Goal: Information Seeking & Learning: Learn about a topic

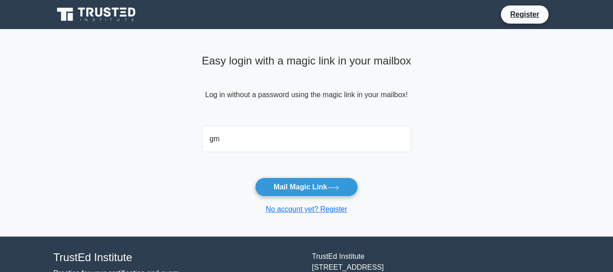
type input "g"
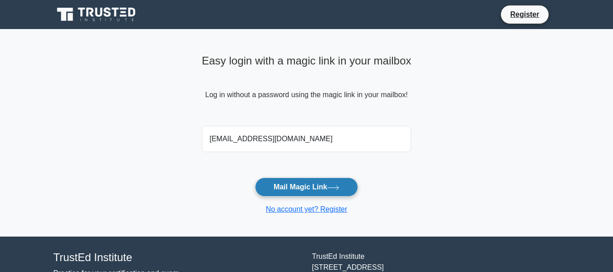
type input "jalarzayeva17@gmail.com"
click at [311, 186] on button "Mail Magic Link" at bounding box center [306, 186] width 103 height 19
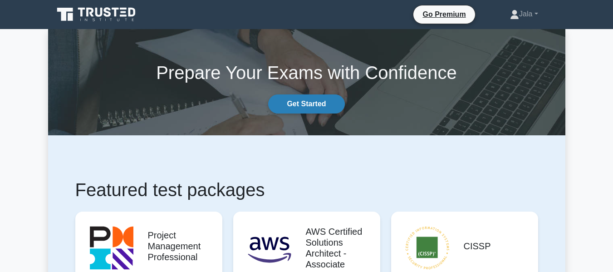
click at [298, 105] on link "Get Started" at bounding box center [306, 103] width 76 height 19
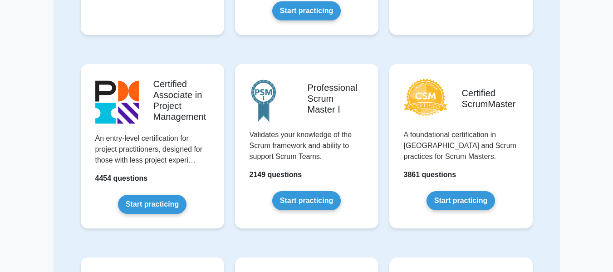
scroll to position [39, 0]
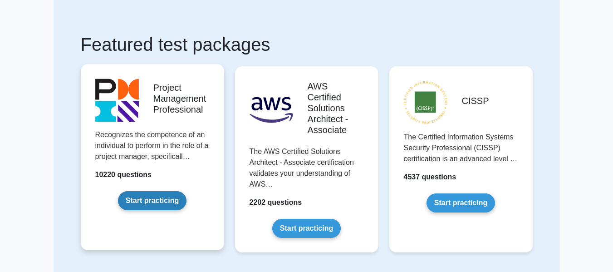
click at [154, 210] on link "Start practicing" at bounding box center [152, 200] width 68 height 19
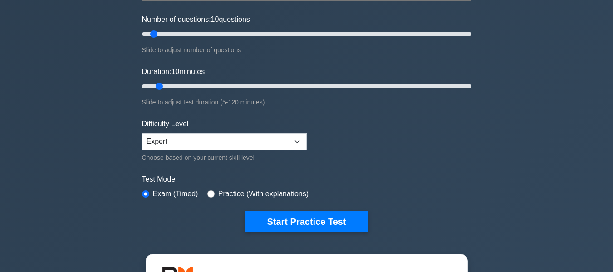
scroll to position [102, 0]
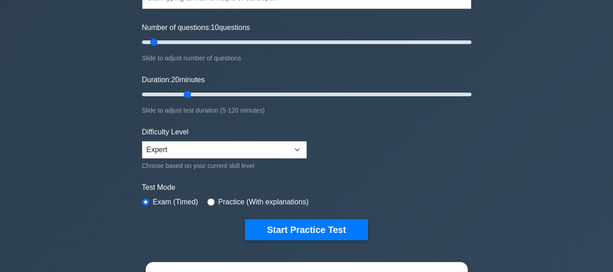
drag, startPoint x: 159, startPoint y: 94, endPoint x: 181, endPoint y: 97, distance: 21.9
type input "20"
click at [181, 97] on input "Duration: 20 minutes" at bounding box center [306, 94] width 329 height 11
click at [210, 203] on input "radio" at bounding box center [210, 201] width 7 height 7
radio input "true"
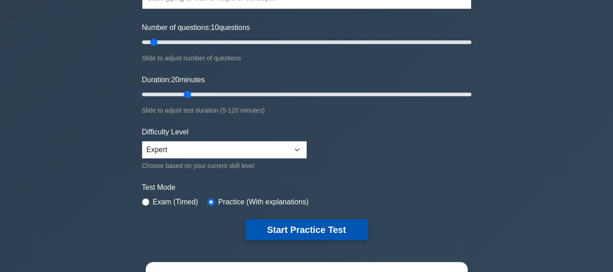
click at [274, 225] on button "Start Practice Test" at bounding box center [306, 229] width 122 height 21
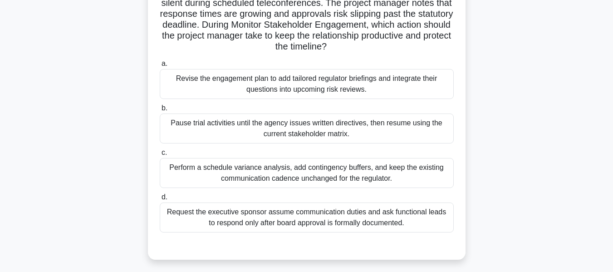
scroll to position [93, 0]
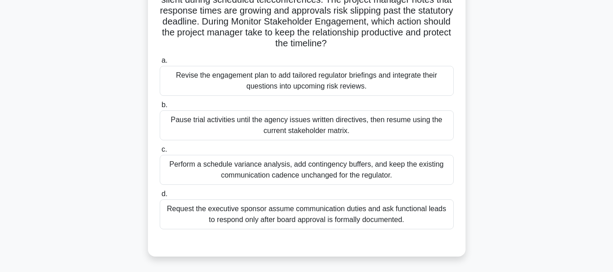
click at [357, 82] on div "Revise the engagement plan to add tailored regulator briefings and integrate th…" at bounding box center [307, 81] width 294 height 30
click at [160, 64] on input "a. Revise the engagement plan to add tailored regulator briefings and integrate…" at bounding box center [160, 61] width 0 height 6
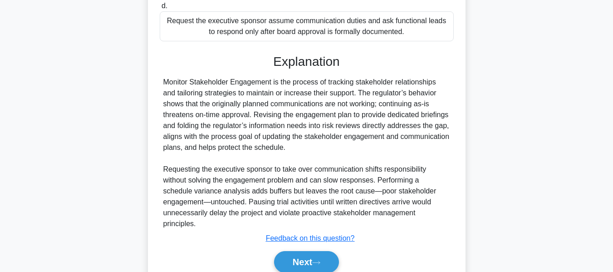
scroll to position [284, 0]
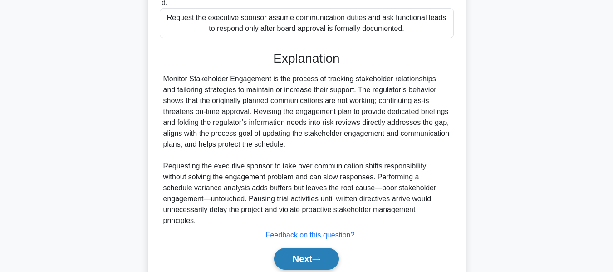
click at [320, 257] on icon at bounding box center [316, 259] width 8 height 5
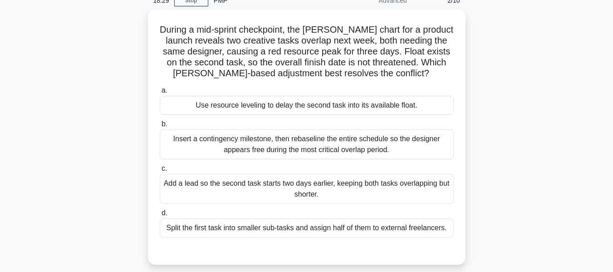
scroll to position [44, 0]
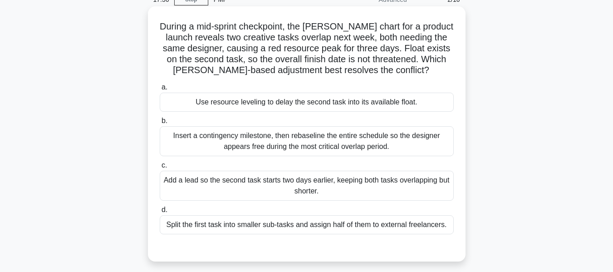
click at [397, 100] on div "Use resource leveling to delay the second task into its available float." at bounding box center [307, 102] width 294 height 19
click at [160, 90] on input "a. Use resource leveling to delay the second task into its available float." at bounding box center [160, 87] width 0 height 6
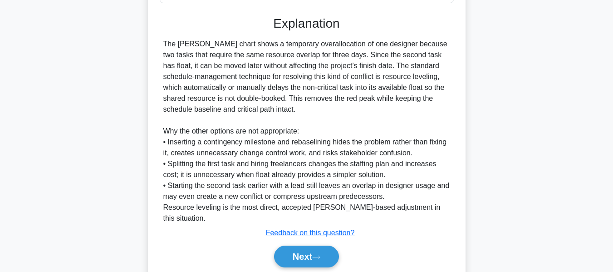
scroll to position [299, 0]
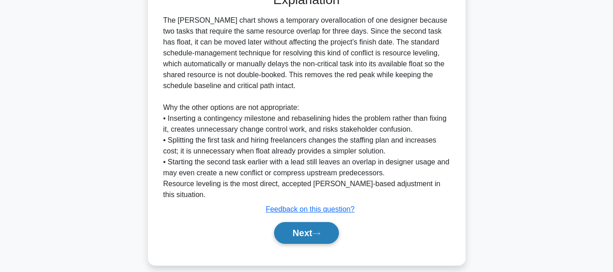
click at [301, 224] on button "Next" at bounding box center [306, 233] width 65 height 22
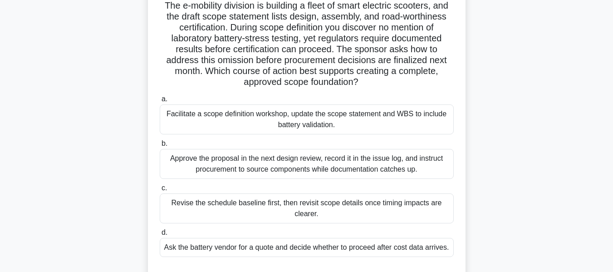
scroll to position [64, 0]
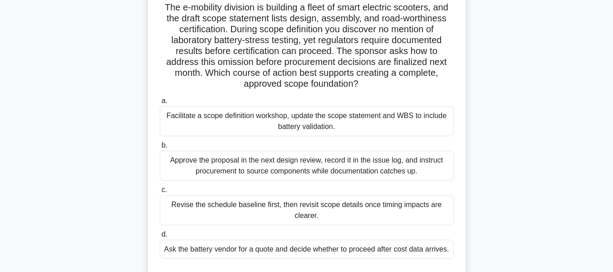
click at [384, 117] on div "Facilitate a scope definition workshop, update the scope statement and WBS to i…" at bounding box center [307, 121] width 294 height 30
click at [160, 104] on input "a. Facilitate a scope definition workshop, update the scope statement and WBS t…" at bounding box center [160, 101] width 0 height 6
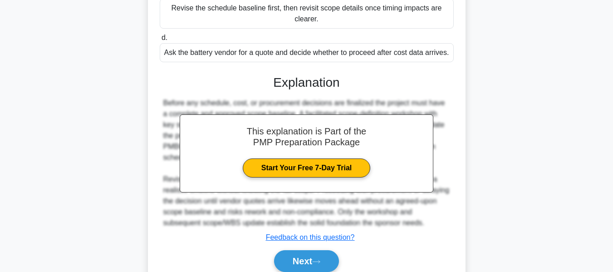
scroll to position [299, 0]
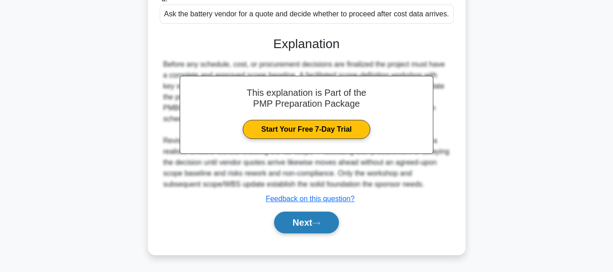
click at [320, 223] on icon at bounding box center [316, 222] width 8 height 5
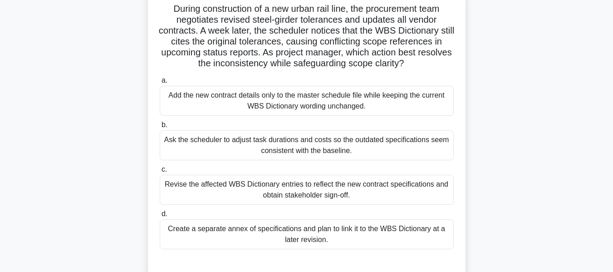
scroll to position [63, 0]
click at [411, 188] on div "Revise the affected WBS Dictionary entries to reflect the new contract specific…" at bounding box center [307, 189] width 294 height 30
click at [160, 172] on input "c. Revise the affected WBS Dictionary entries to reflect the new contract speci…" at bounding box center [160, 169] width 0 height 6
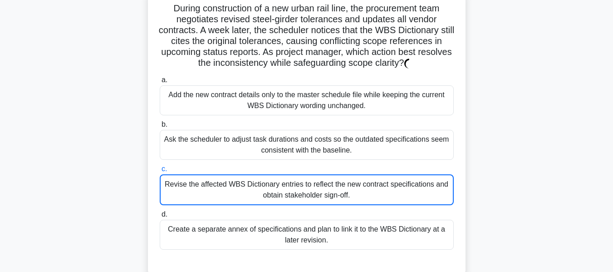
click at [411, 188] on div "Revise the affected WBS Dictionary entries to reflect the new contract specific…" at bounding box center [307, 189] width 294 height 31
click at [160, 172] on input "c. Revise the affected WBS Dictionary entries to reflect the new contract speci…" at bounding box center [160, 169] width 0 height 6
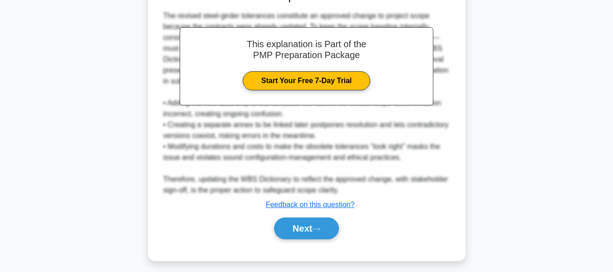
scroll to position [340, 0]
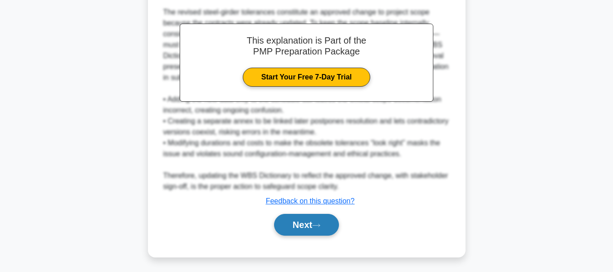
click at [284, 230] on button "Next" at bounding box center [306, 225] width 65 height 22
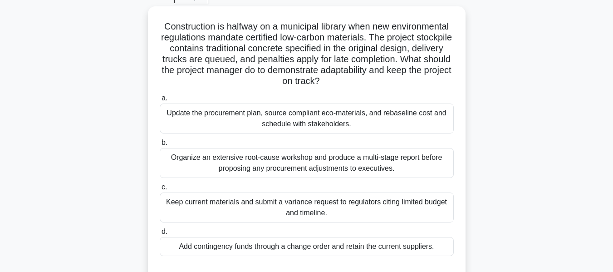
scroll to position [49, 0]
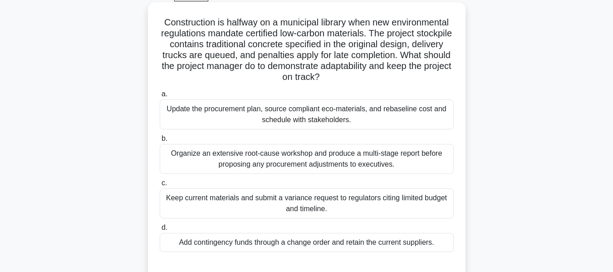
click at [426, 120] on div "Update the procurement plan, source compliant eco-materials, and rebaseline cos…" at bounding box center [307, 114] width 294 height 30
click at [160, 97] on input "a. Update the procurement plan, source compliant eco-materials, and rebaseline …" at bounding box center [160, 94] width 0 height 6
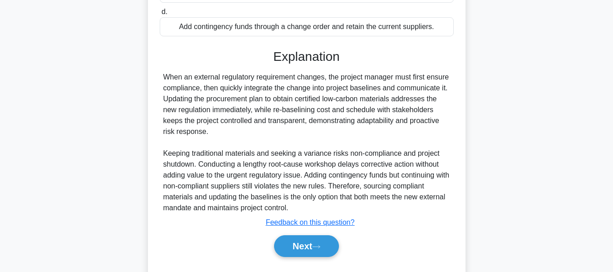
scroll to position [288, 0]
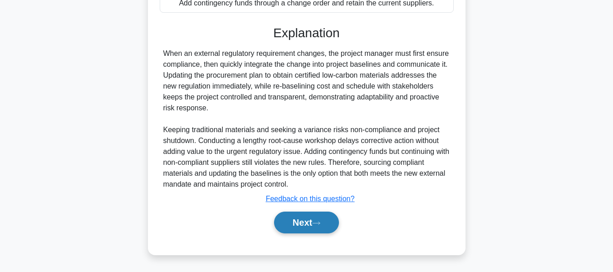
click at [295, 220] on button "Next" at bounding box center [306, 222] width 65 height 22
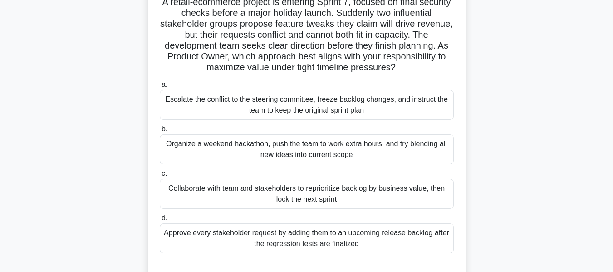
scroll to position [59, 0]
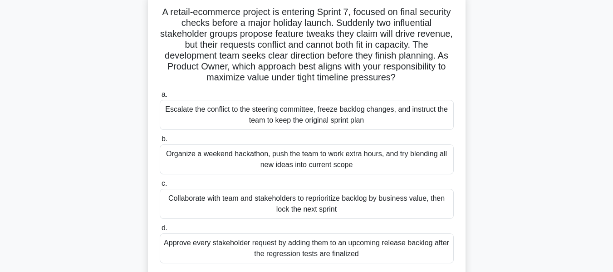
click at [346, 205] on div "Collaborate with team and stakeholders to reprioritize backlog by business valu…" at bounding box center [307, 204] width 294 height 30
click at [160, 186] on input "c. Collaborate with team and stakeholders to reprioritize backlog by business v…" at bounding box center [160, 184] width 0 height 6
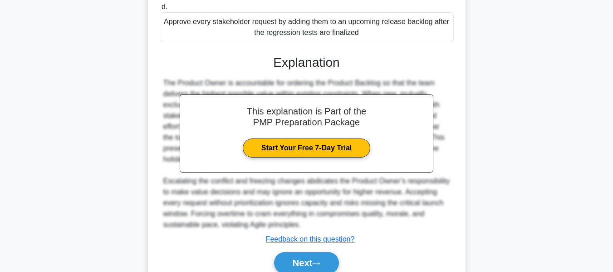
scroll to position [321, 0]
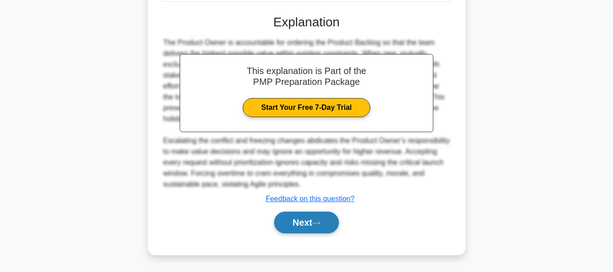
click at [328, 218] on button "Next" at bounding box center [306, 222] width 65 height 22
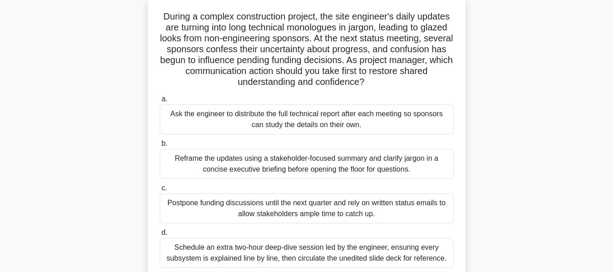
scroll to position [57, 0]
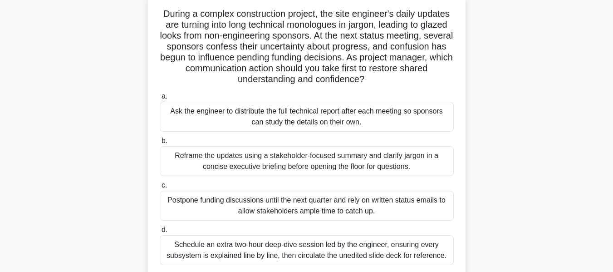
click at [445, 158] on div "Reframe the updates using a stakeholder-focused summary and clarify jargon in a…" at bounding box center [307, 161] width 294 height 30
click at [160, 144] on input "b. Reframe the updates using a stakeholder-focused summary and clarify jargon i…" at bounding box center [160, 141] width 0 height 6
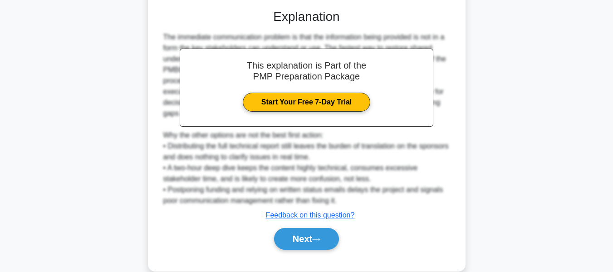
scroll to position [342, 0]
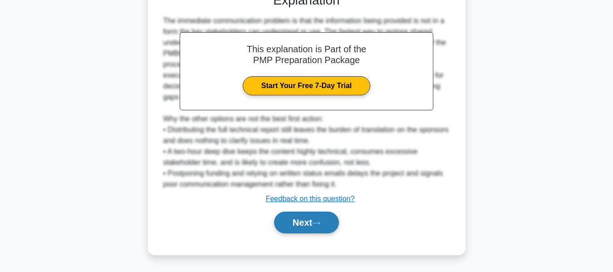
click at [318, 226] on button "Next" at bounding box center [306, 222] width 65 height 22
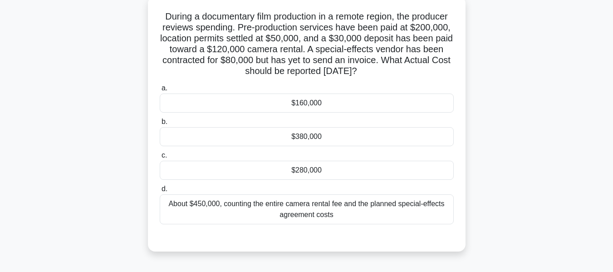
scroll to position [57, 0]
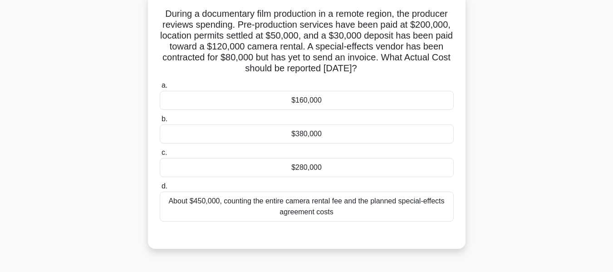
click at [304, 167] on div "$280,000" at bounding box center [307, 167] width 294 height 19
click at [160, 156] on input "c. $280,000" at bounding box center [160, 153] width 0 height 6
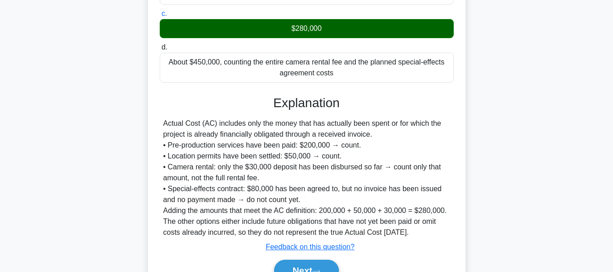
scroll to position [244, 0]
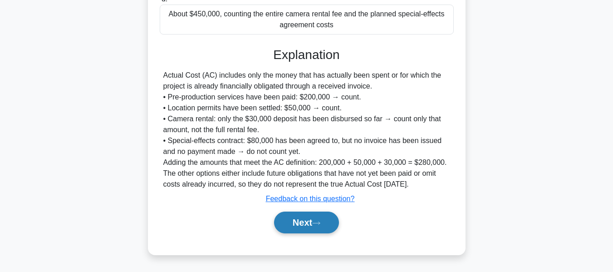
click at [328, 226] on button "Next" at bounding box center [306, 222] width 65 height 22
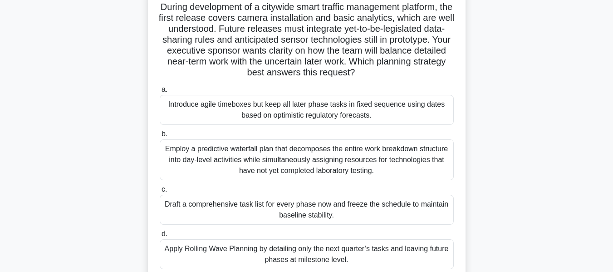
scroll to position [68, 0]
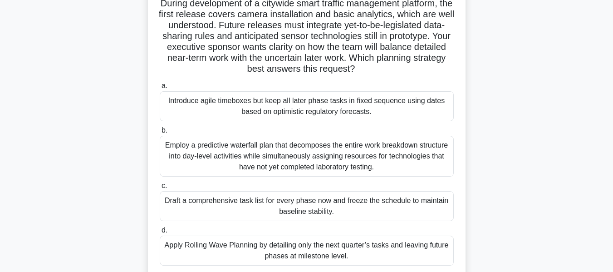
click at [410, 250] on div "Apply Rolling Wave Planning by detailing only the next quarter’s tasks and leav…" at bounding box center [307, 250] width 294 height 30
click at [160, 233] on input "d. Apply Rolling Wave Planning by detailing only the next quarter’s tasks and l…" at bounding box center [160, 230] width 0 height 6
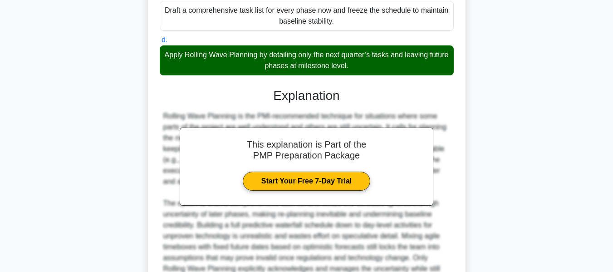
scroll to position [353, 0]
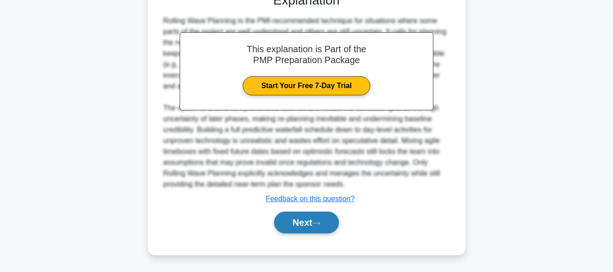
click at [316, 226] on button "Next" at bounding box center [306, 222] width 65 height 22
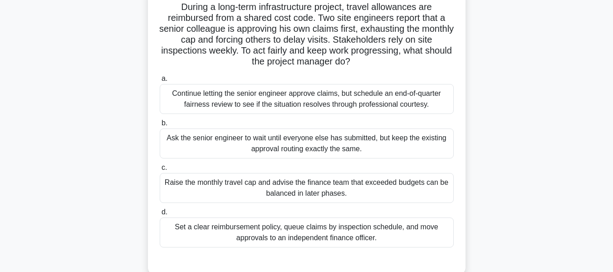
scroll to position [67, 0]
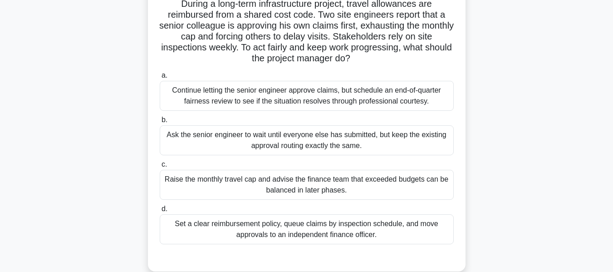
click at [329, 241] on div "Set a clear reimbursement policy, queue claims by inspection schedule, and move…" at bounding box center [307, 229] width 294 height 30
click at [160, 212] on input "d. Set a clear reimbursement policy, queue claims by inspection schedule, and m…" at bounding box center [160, 209] width 0 height 6
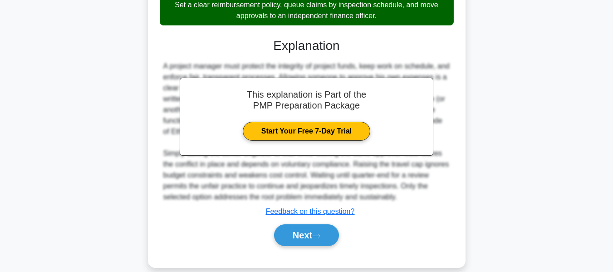
scroll to position [299, 0]
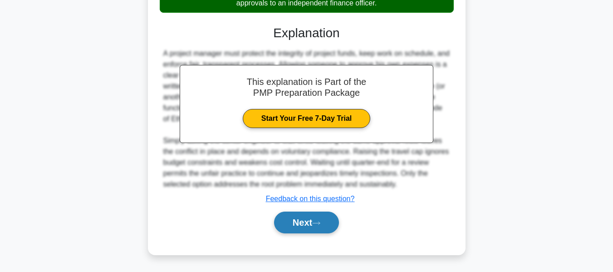
click at [327, 223] on button "Next" at bounding box center [306, 222] width 65 height 22
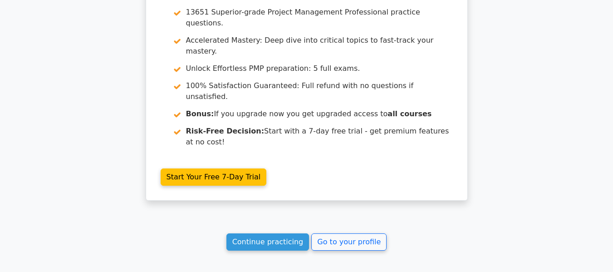
scroll to position [1763, 0]
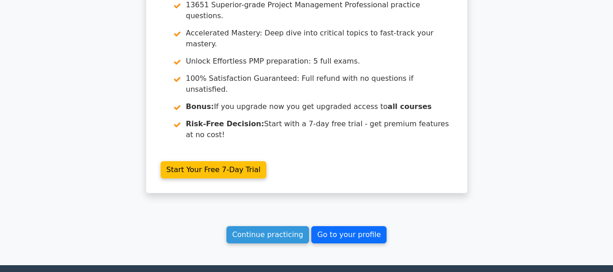
click at [345, 226] on link "Go to your profile" at bounding box center [348, 234] width 75 height 17
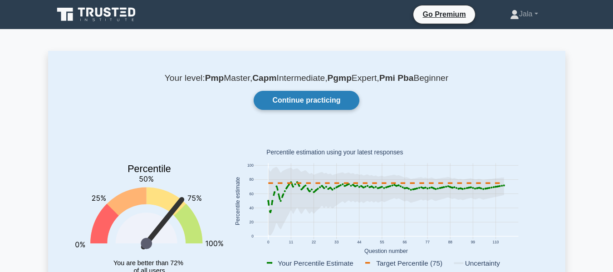
click at [330, 105] on link "Continue practicing" at bounding box center [306, 100] width 105 height 19
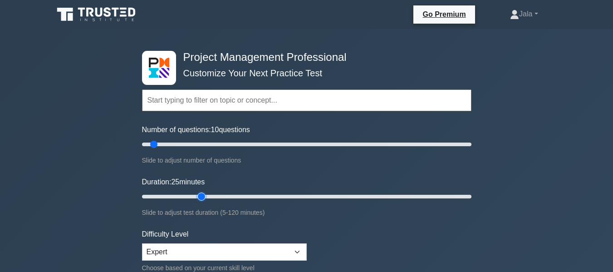
drag, startPoint x: 162, startPoint y: 195, endPoint x: 196, endPoint y: 195, distance: 33.6
type input "25"
click at [196, 195] on input "Duration: 25 minutes" at bounding box center [306, 196] width 329 height 11
type input "15"
click at [160, 143] on input "Number of questions: 15 questions" at bounding box center [306, 144] width 329 height 11
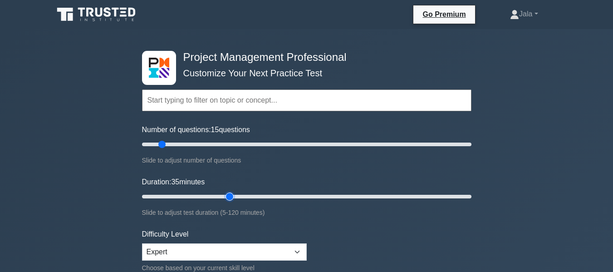
drag, startPoint x: 201, startPoint y: 194, endPoint x: 225, endPoint y: 197, distance: 23.8
type input "35"
click at [225, 197] on input "Duration: 35 minutes" at bounding box center [306, 196] width 329 height 11
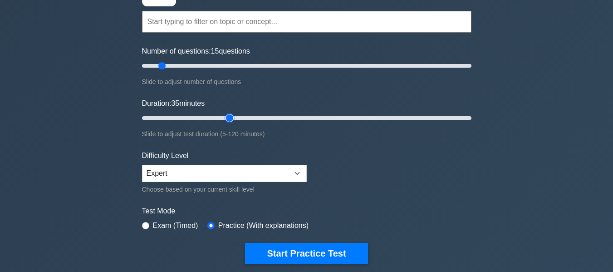
scroll to position [110, 0]
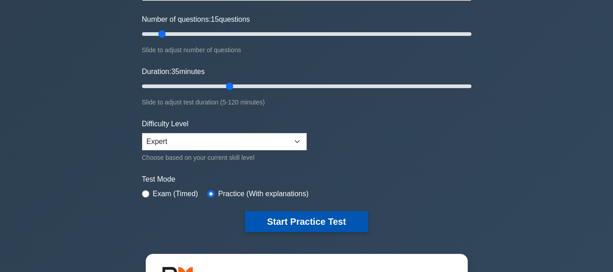
click at [326, 220] on button "Start Practice Test" at bounding box center [306, 221] width 122 height 21
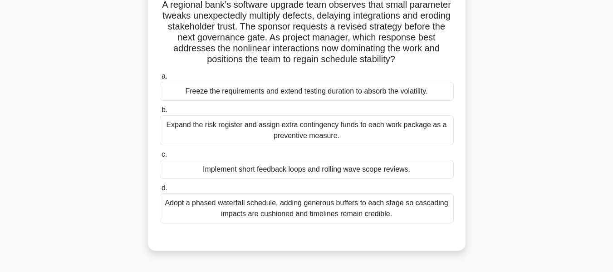
scroll to position [68, 0]
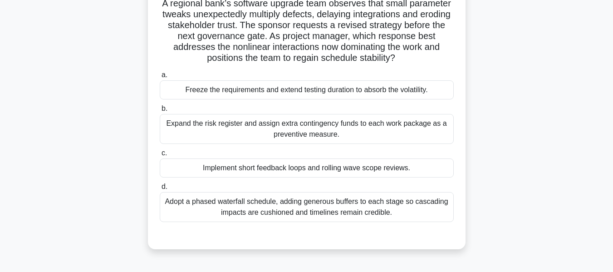
click at [253, 174] on div "Implement short feedback loops and rolling wave scope reviews." at bounding box center [307, 167] width 294 height 19
click at [160, 156] on input "c. Implement short feedback loops and rolling wave scope reviews." at bounding box center [160, 153] width 0 height 6
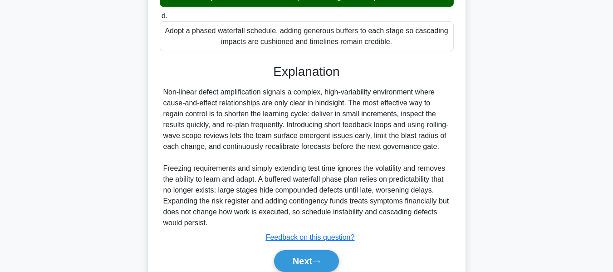
scroll to position [242, 0]
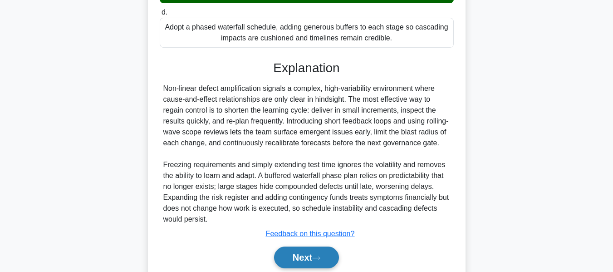
click at [303, 268] on button "Next" at bounding box center [306, 257] width 65 height 22
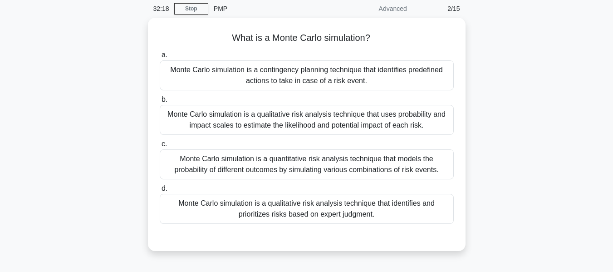
scroll to position [43, 0]
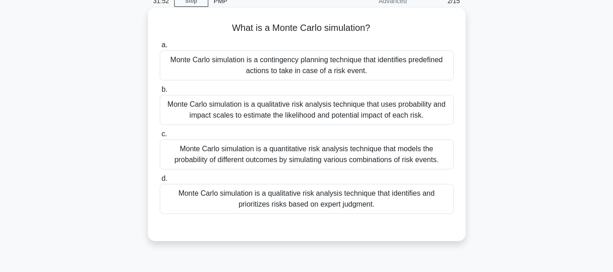
click at [420, 113] on div "Monte Carlo simulation is a qualitative risk analysis technique that uses proba…" at bounding box center [307, 110] width 294 height 30
click at [160, 93] on input "b. Monte Carlo simulation is a qualitative risk analysis technique that uses pr…" at bounding box center [160, 90] width 0 height 6
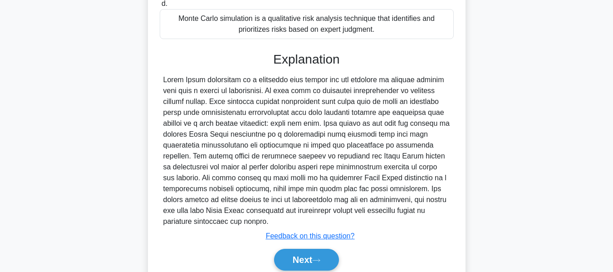
scroll to position [234, 0]
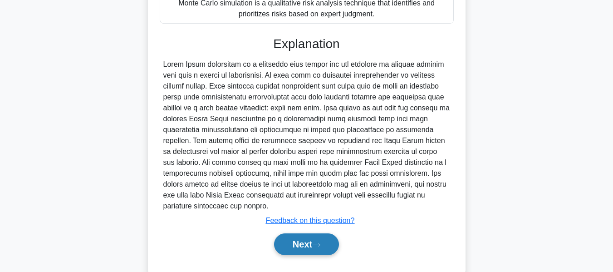
click at [302, 248] on button "Next" at bounding box center [306, 244] width 65 height 22
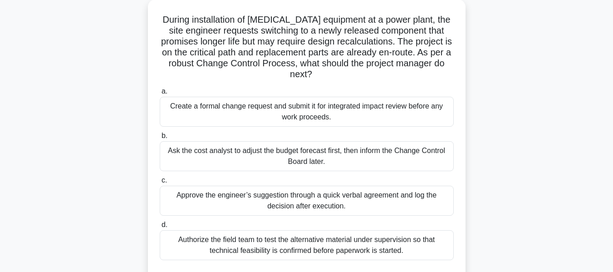
scroll to position [54, 0]
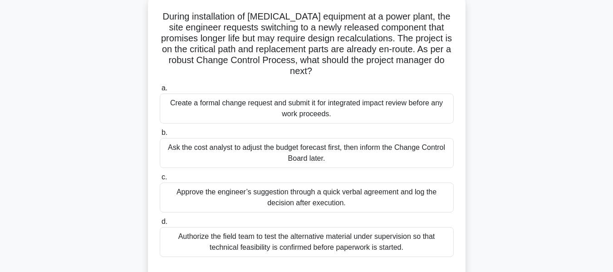
click at [339, 159] on div "Ask the cost analyst to adjust the budget forecast first, then inform the Chang…" at bounding box center [307, 153] width 294 height 30
click at [160, 136] on input "b. Ask the cost analyst to adjust the budget forecast first, then inform the Ch…" at bounding box center [160, 133] width 0 height 6
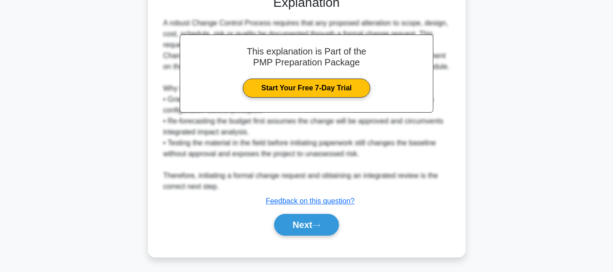
scroll to position [342, 0]
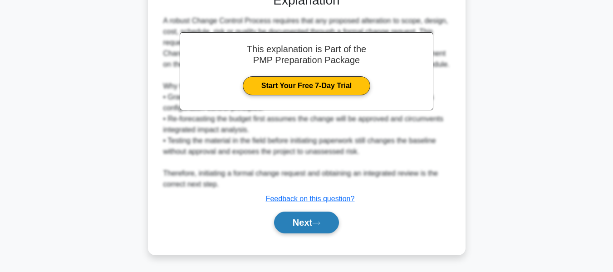
click at [299, 226] on button "Next" at bounding box center [306, 222] width 65 height 22
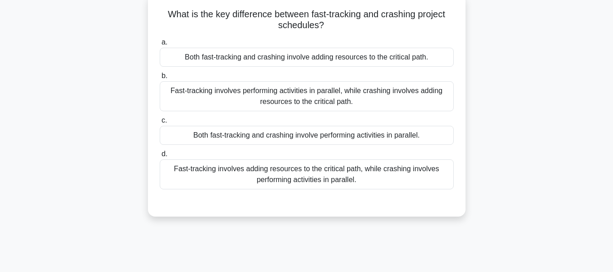
scroll to position [62, 0]
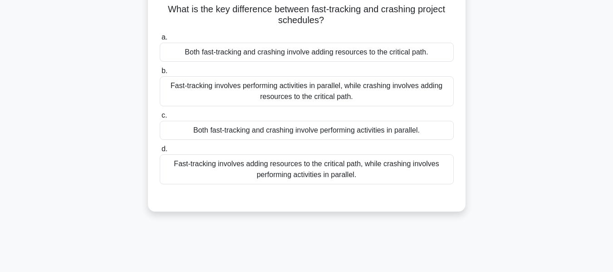
click at [360, 104] on div "Fast-tracking involves performing activities in parallel, while crashing involv…" at bounding box center [307, 91] width 294 height 30
click at [160, 74] on input "b. Fast-tracking involves performing activities in parallel, while crashing inv…" at bounding box center [160, 71] width 0 height 6
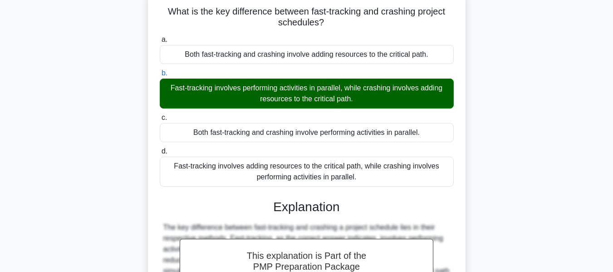
scroll to position [218, 0]
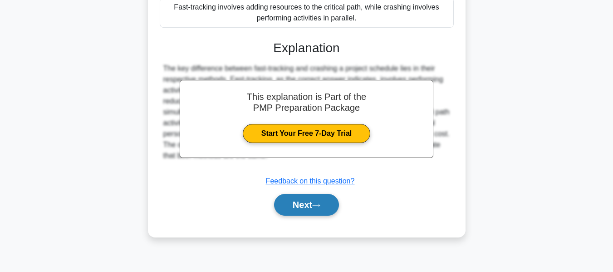
click at [320, 207] on icon at bounding box center [316, 205] width 8 height 5
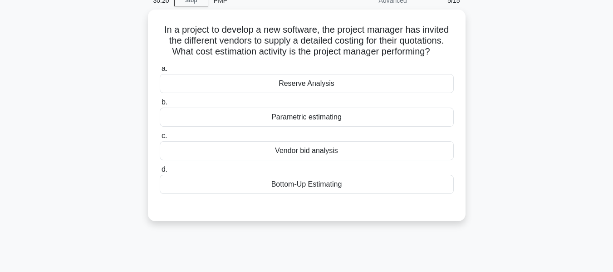
scroll to position [42, 0]
click at [334, 181] on div "Bottom-Up Estimating" at bounding box center [307, 183] width 294 height 19
click at [160, 172] on input "d. Bottom-Up Estimating" at bounding box center [160, 169] width 0 height 6
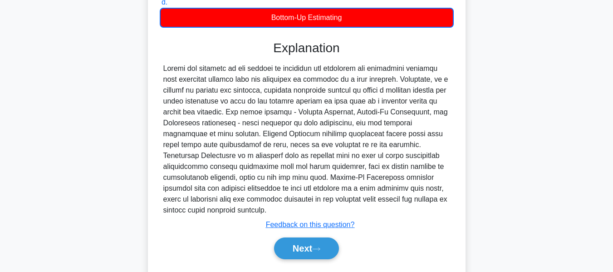
scroll to position [228, 0]
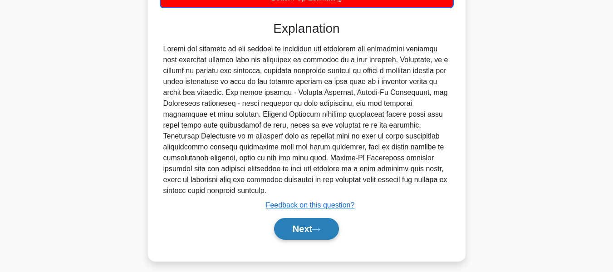
click at [294, 222] on button "Next" at bounding box center [306, 229] width 65 height 22
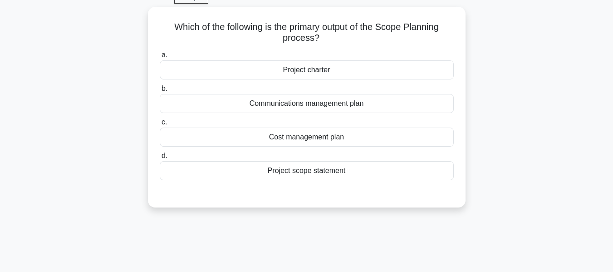
scroll to position [47, 0]
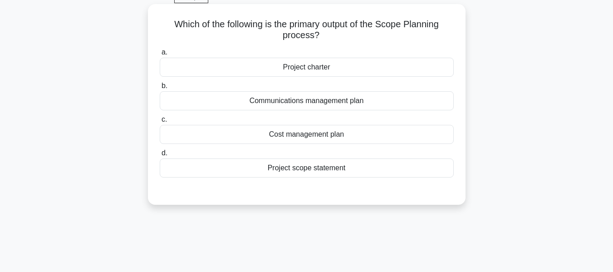
click at [314, 167] on div "Project scope statement" at bounding box center [307, 167] width 294 height 19
click at [160, 156] on input "d. Project scope statement" at bounding box center [160, 153] width 0 height 6
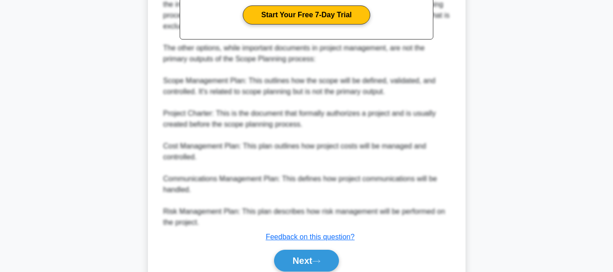
scroll to position [316, 0]
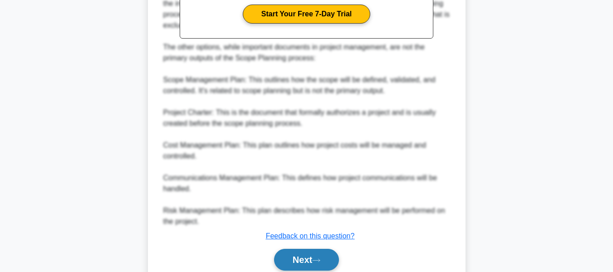
click at [313, 261] on button "Next" at bounding box center [306, 260] width 65 height 22
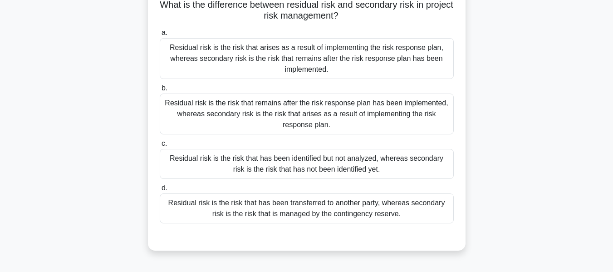
scroll to position [62, 0]
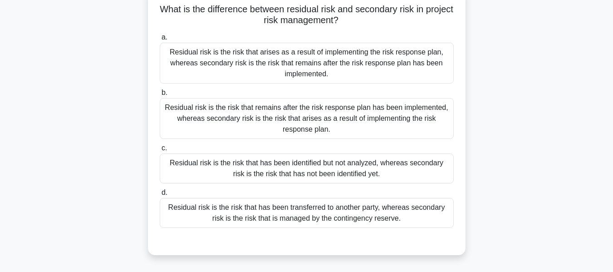
click at [337, 115] on div "Residual risk is the risk that remains after the risk response plan has been im…" at bounding box center [307, 118] width 294 height 41
click at [160, 96] on input "b. Residual risk is the risk that remains after the risk response plan has been…" at bounding box center [160, 93] width 0 height 6
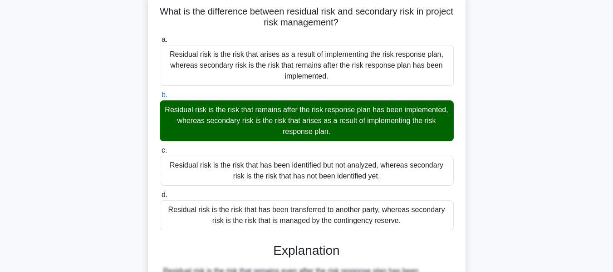
scroll to position [244, 0]
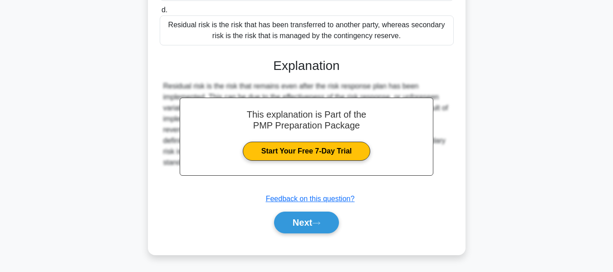
click at [317, 234] on div "Next" at bounding box center [307, 222] width 294 height 29
click at [317, 230] on button "Next" at bounding box center [306, 222] width 65 height 22
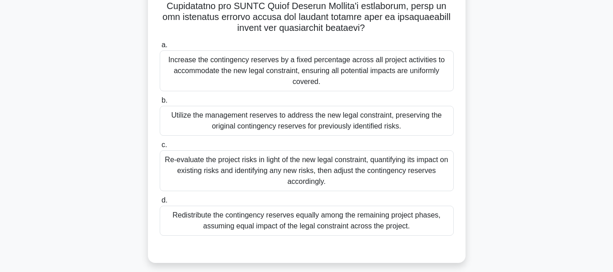
scroll to position [255, 0]
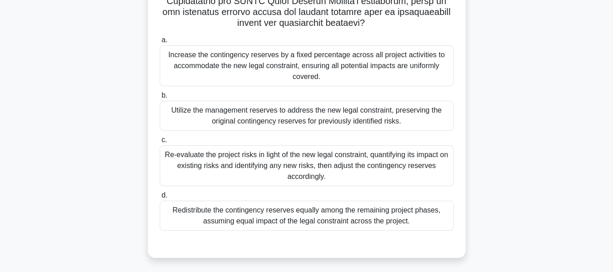
click at [342, 156] on div "Re-evaluate the project risks in light of the new legal constraint, quantifying…" at bounding box center [307, 165] width 294 height 41
click at [160, 143] on input "c. Re-evaluate the project risks in light of the new legal constraint, quantify…" at bounding box center [160, 140] width 0 height 6
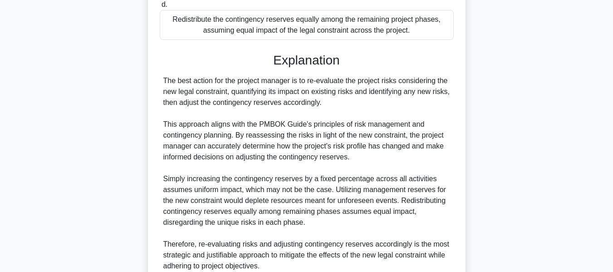
scroll to position [528, 0]
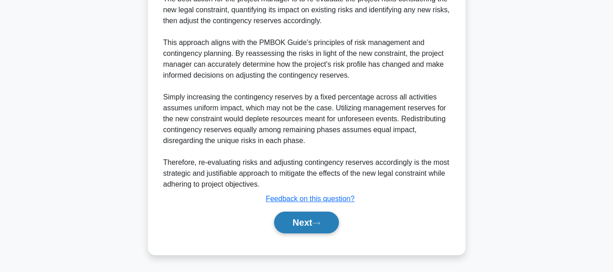
click at [326, 229] on button "Next" at bounding box center [306, 222] width 65 height 22
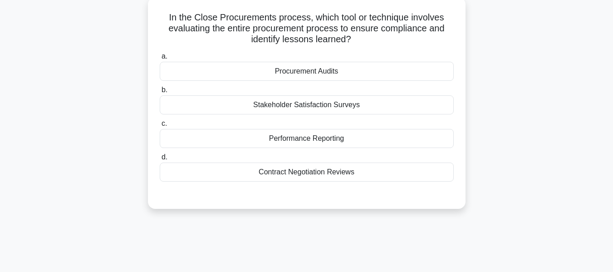
scroll to position [55, 0]
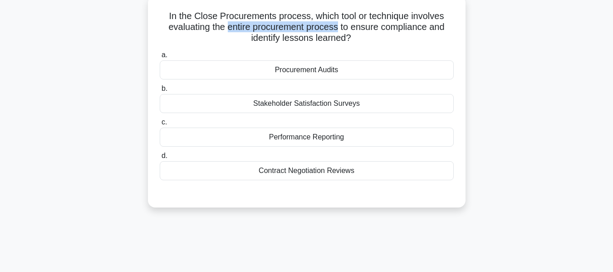
drag, startPoint x: 339, startPoint y: 29, endPoint x: 226, endPoint y: 25, distance: 113.4
click at [226, 25] on h5 "In the Close Procurements process, which tool or technique involves evaluating …" at bounding box center [307, 27] width 296 height 34
click at [290, 77] on div "Procurement Audits" at bounding box center [307, 69] width 294 height 19
click at [160, 58] on input "a. Procurement Audits" at bounding box center [160, 55] width 0 height 6
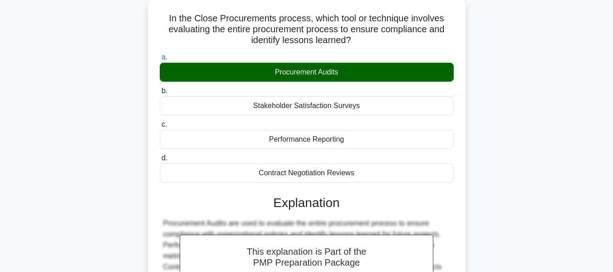
scroll to position [218, 0]
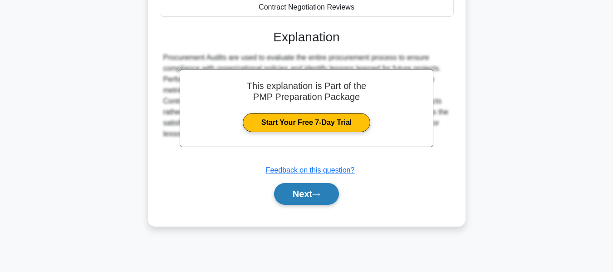
click at [325, 190] on button "Next" at bounding box center [306, 194] width 65 height 22
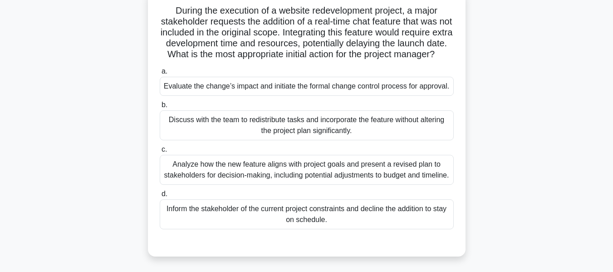
scroll to position [49, 0]
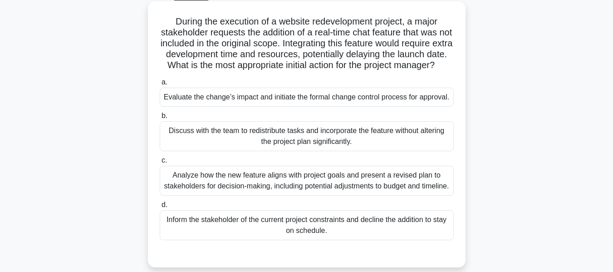
click at [427, 103] on div "Evaluate the change’s impact and initiate the formal change control process for…" at bounding box center [307, 97] width 294 height 19
click at [160, 85] on input "a. Evaluate the change’s impact and initiate the formal change control process …" at bounding box center [160, 82] width 0 height 6
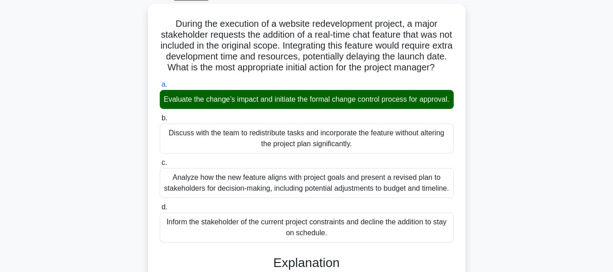
scroll to position [277, 0]
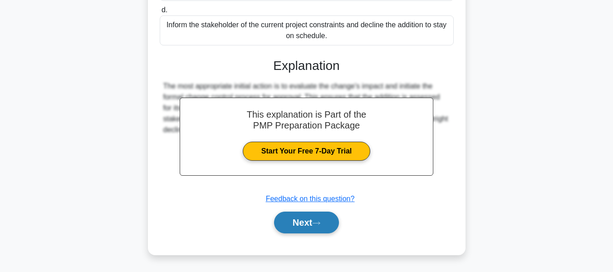
click at [298, 226] on button "Next" at bounding box center [306, 222] width 65 height 22
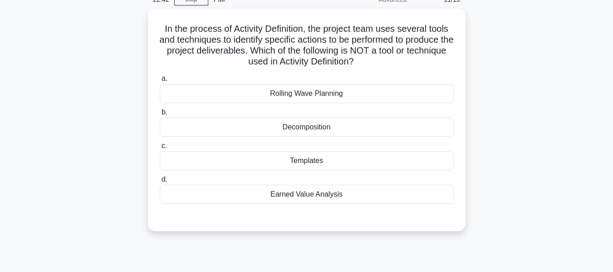
scroll to position [50, 0]
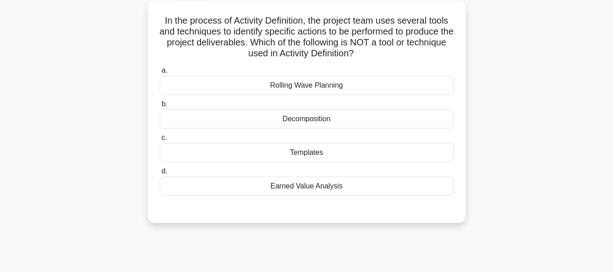
click at [315, 185] on div "Earned Value Analysis" at bounding box center [307, 185] width 294 height 19
click at [160, 174] on input "d. Earned Value Analysis" at bounding box center [160, 171] width 0 height 6
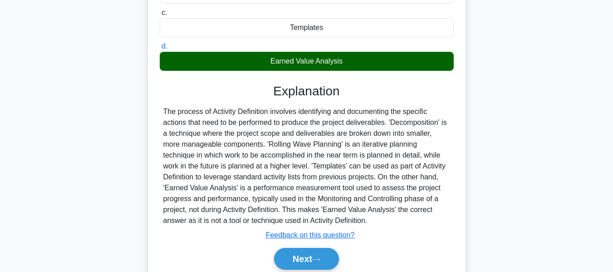
scroll to position [179, 0]
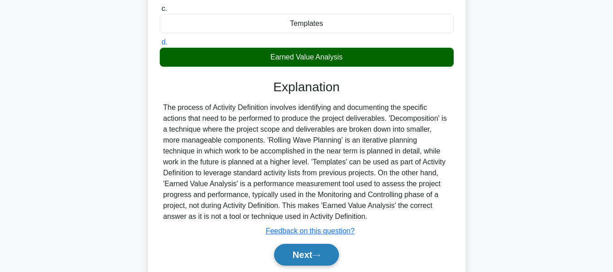
click at [302, 257] on button "Next" at bounding box center [306, 255] width 65 height 22
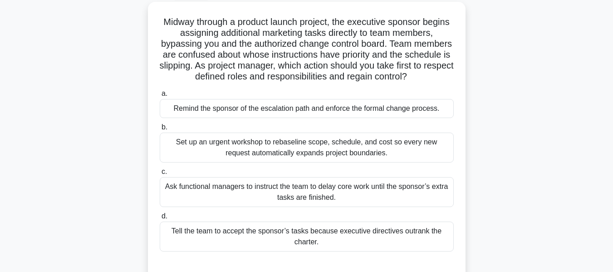
scroll to position [52, 0]
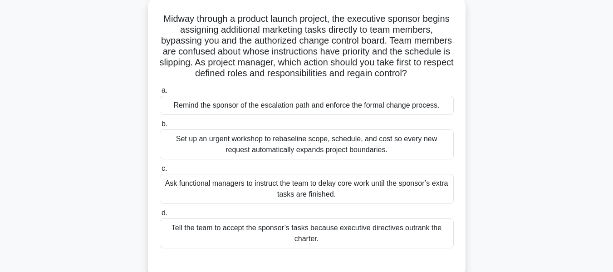
click at [430, 108] on div "Remind the sponsor of the escalation path and enforce the formal change process." at bounding box center [307, 105] width 294 height 19
click at [160, 93] on input "a. Remind the sponsor of the escalation path and enforce the formal change proc…" at bounding box center [160, 91] width 0 height 6
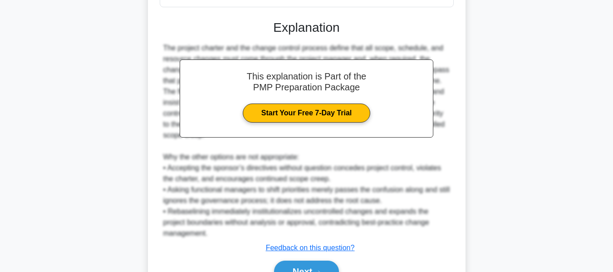
scroll to position [342, 0]
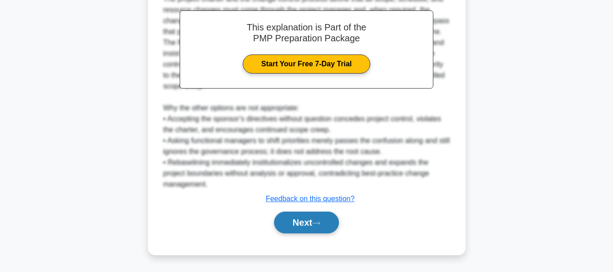
click at [307, 217] on button "Next" at bounding box center [306, 222] width 65 height 22
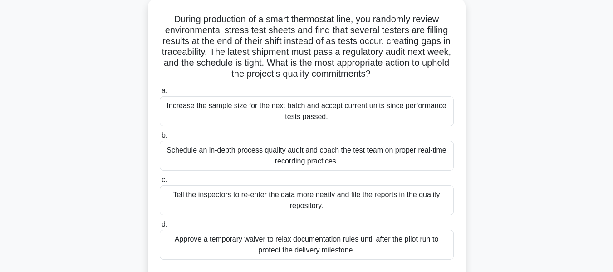
scroll to position [55, 0]
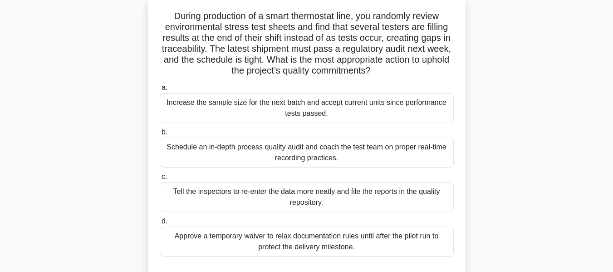
click at [387, 151] on div "Schedule an in-depth process quality audit and coach the test team on proper re…" at bounding box center [307, 152] width 294 height 30
click at [160, 135] on input "b. Schedule an in-depth process quality audit and coach the test team on proper…" at bounding box center [160, 132] width 0 height 6
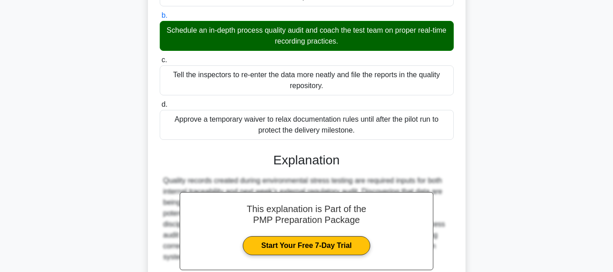
scroll to position [310, 0]
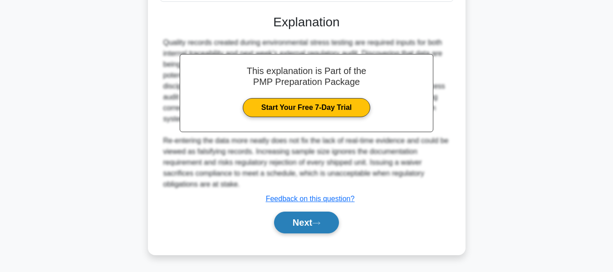
click at [325, 225] on button "Next" at bounding box center [306, 222] width 65 height 22
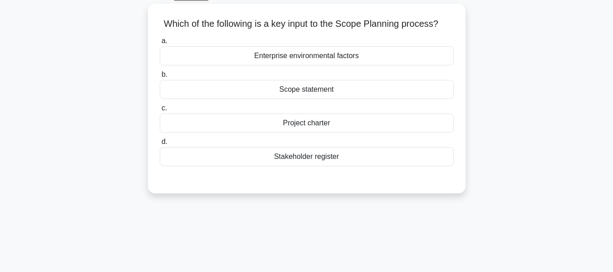
scroll to position [52, 0]
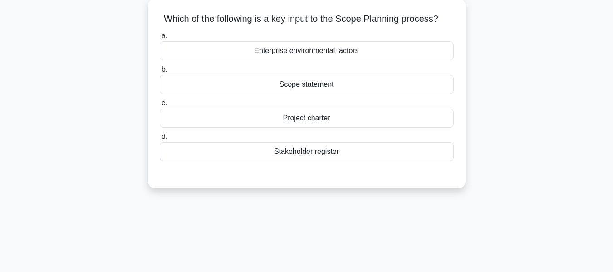
click at [298, 86] on div "Scope statement" at bounding box center [307, 84] width 294 height 19
click at [160, 73] on input "b. Scope statement" at bounding box center [160, 70] width 0 height 6
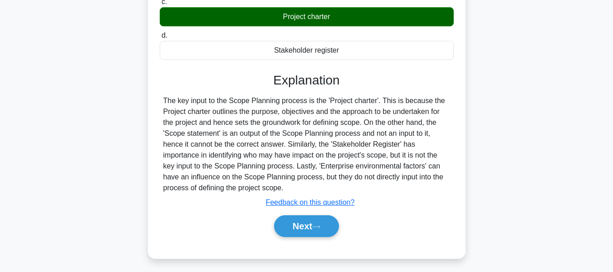
scroll to position [157, 0]
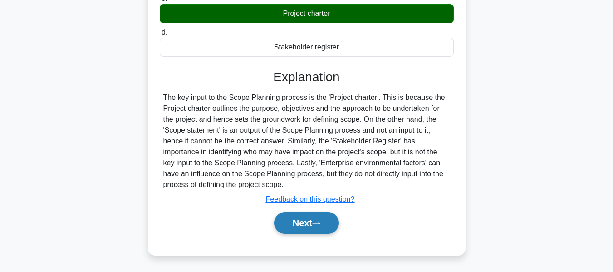
click at [303, 220] on button "Next" at bounding box center [306, 223] width 65 height 22
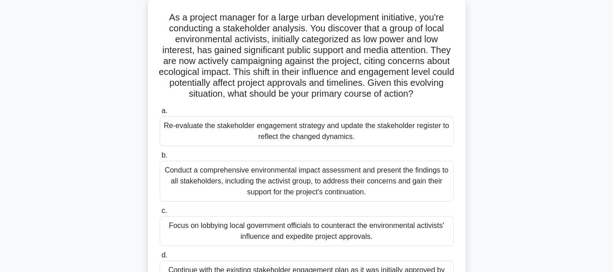
scroll to position [82, 0]
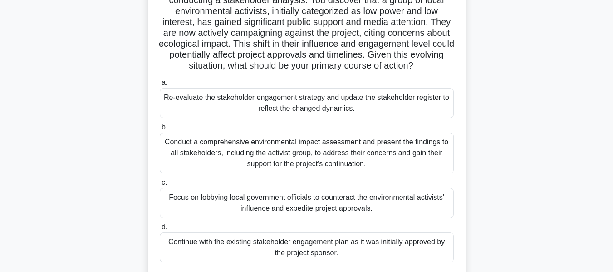
click at [435, 97] on div "Re-evaluate the stakeholder engagement strategy and update the stakeholder regi…" at bounding box center [307, 103] width 294 height 30
click at [160, 86] on input "a. Re-evaluate the stakeholder engagement strategy and update the stakeholder r…" at bounding box center [160, 83] width 0 height 6
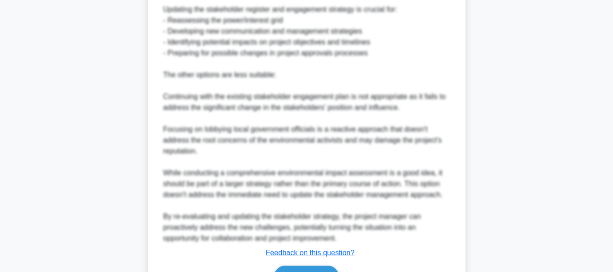
scroll to position [538, 0]
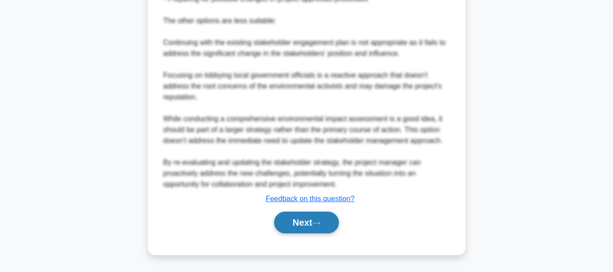
click at [299, 227] on button "Next" at bounding box center [306, 222] width 65 height 22
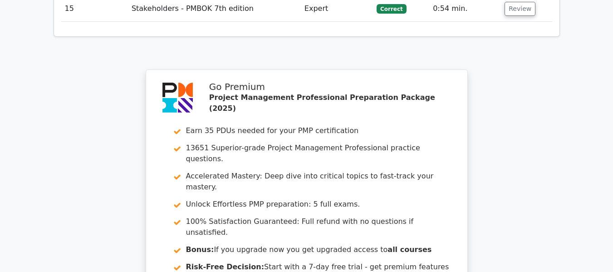
scroll to position [1937, 0]
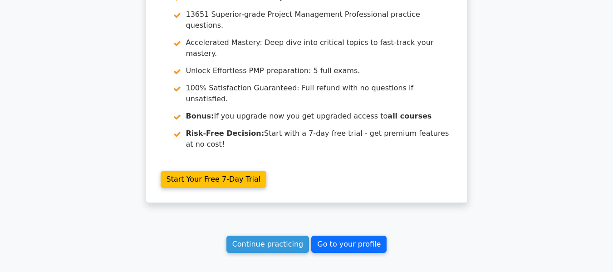
click at [358, 235] on link "Go to your profile" at bounding box center [348, 243] width 75 height 17
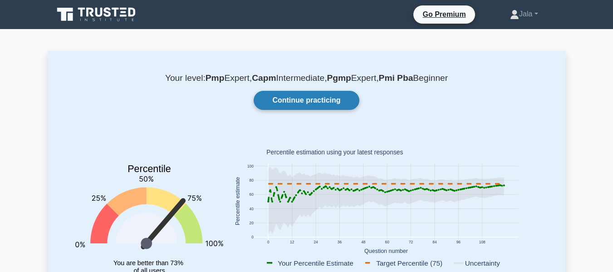
click at [301, 98] on link "Continue practicing" at bounding box center [306, 100] width 105 height 19
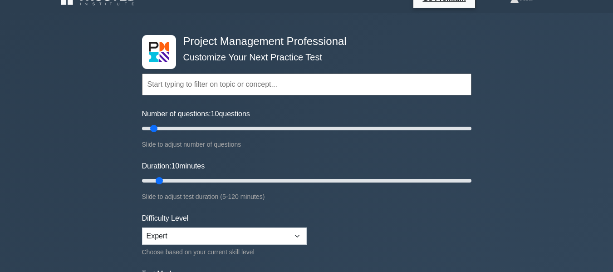
scroll to position [47, 0]
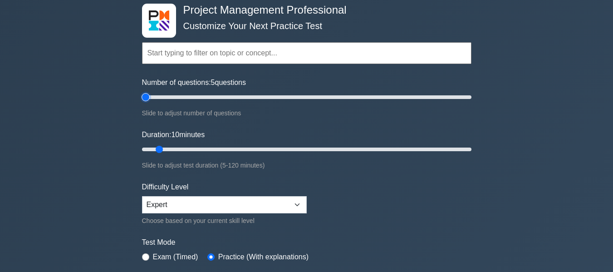
type input "5"
click at [149, 96] on input "Number of questions: 5 questions" at bounding box center [306, 97] width 329 height 11
drag, startPoint x: 162, startPoint y: 149, endPoint x: 172, endPoint y: 150, distance: 9.5
type input "15"
click at [172, 150] on input "Duration: 15 minutes" at bounding box center [306, 149] width 329 height 11
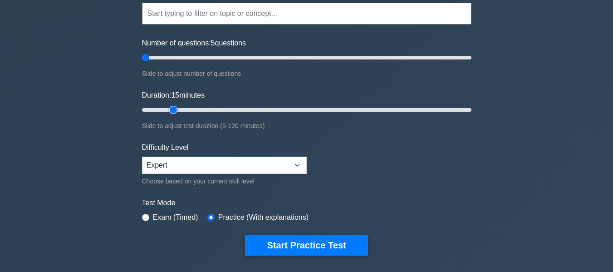
scroll to position [71, 0]
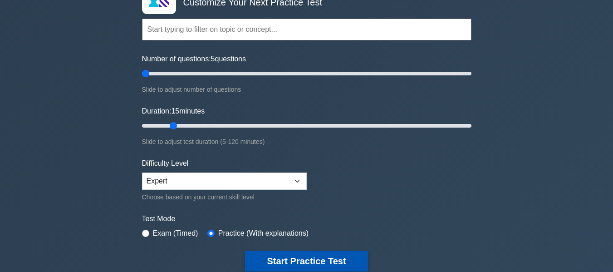
click at [349, 254] on button "Start Practice Test" at bounding box center [306, 260] width 122 height 21
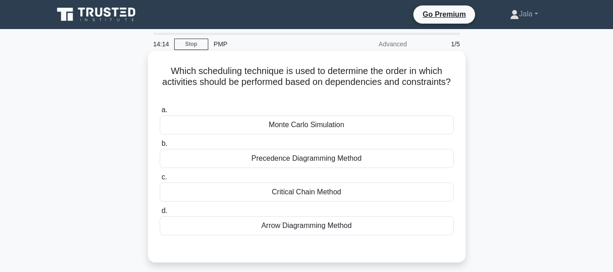
click at [298, 163] on div "Precedence Diagramming Method" at bounding box center [307, 158] width 294 height 19
click at [160, 147] on input "b. Precedence Diagramming Method" at bounding box center [160, 144] width 0 height 6
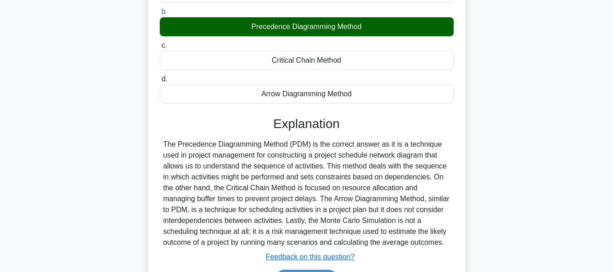
scroll to position [156, 0]
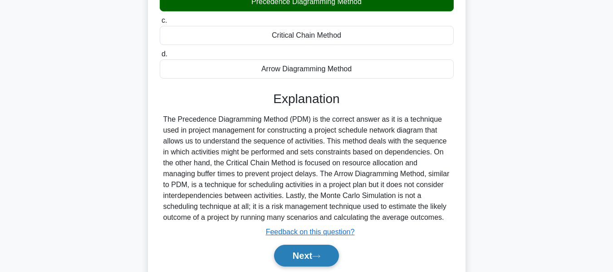
click at [297, 254] on button "Next" at bounding box center [306, 255] width 65 height 22
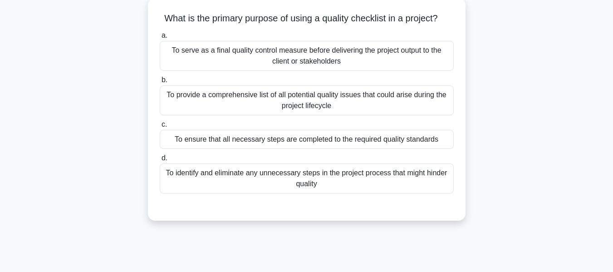
scroll to position [54, 0]
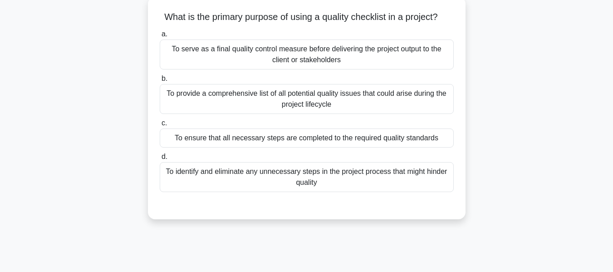
click at [435, 142] on div "To ensure that all necessary steps are completed to the required quality standa…" at bounding box center [307, 137] width 294 height 19
click at [160, 126] on input "c. To ensure that all necessary steps are completed to the required quality sta…" at bounding box center [160, 123] width 0 height 6
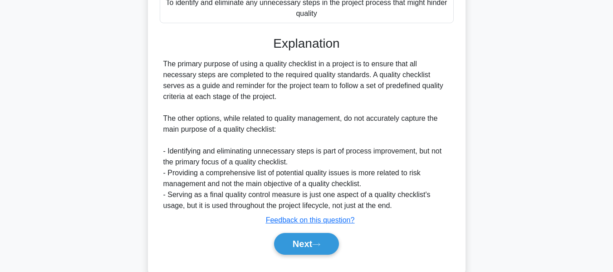
scroll to position [226, 0]
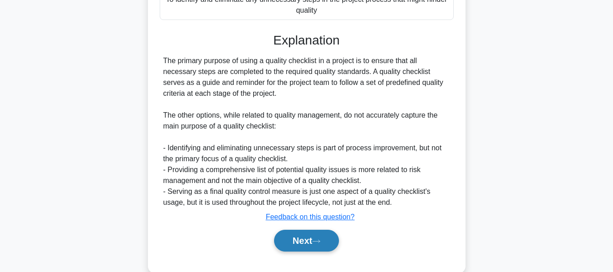
click at [297, 237] on button "Next" at bounding box center [306, 241] width 65 height 22
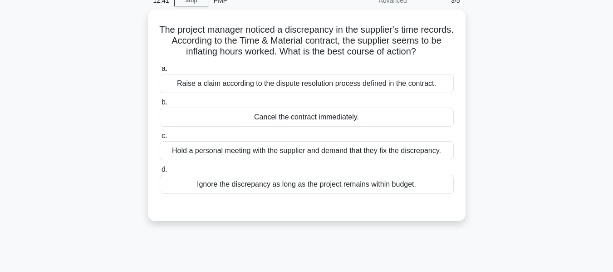
scroll to position [44, 0]
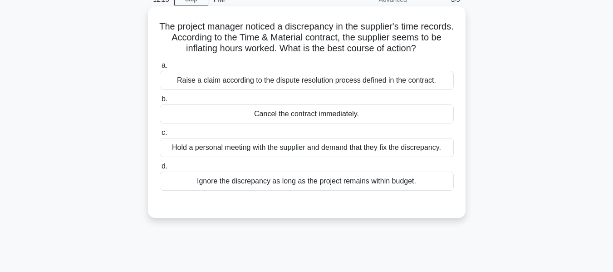
click at [316, 84] on div "Raise a claim according to the dispute resolution process defined in the contra…" at bounding box center [307, 80] width 294 height 19
click at [160, 68] on input "a. Raise a claim according to the dispute resolution process defined in the con…" at bounding box center [160, 66] width 0 height 6
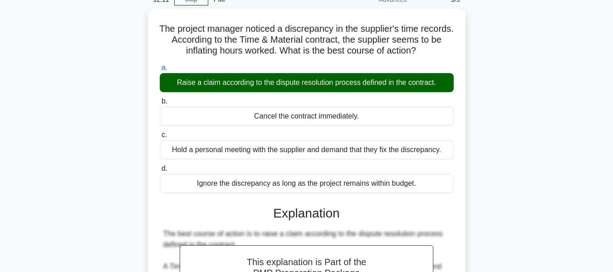
scroll to position [244, 0]
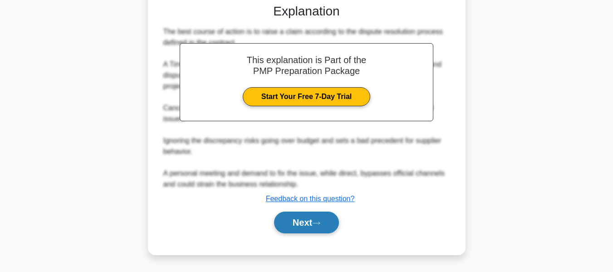
click at [308, 222] on button "Next" at bounding box center [306, 222] width 65 height 22
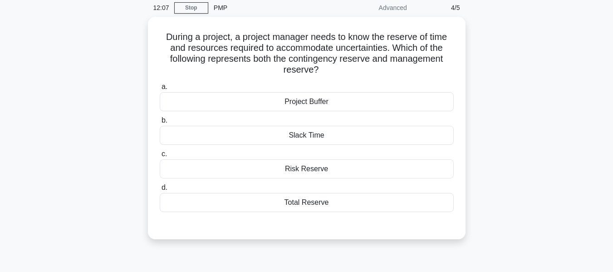
scroll to position [37, 0]
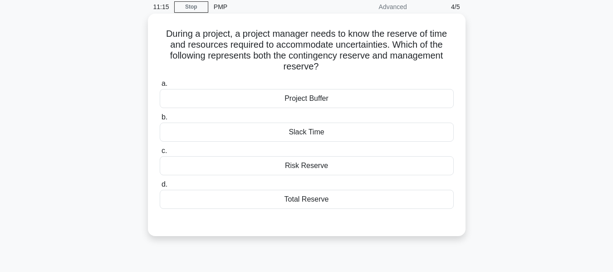
click at [288, 199] on div "Total Reserve" at bounding box center [307, 199] width 294 height 19
click at [160, 187] on input "d. Total Reserve" at bounding box center [160, 184] width 0 height 6
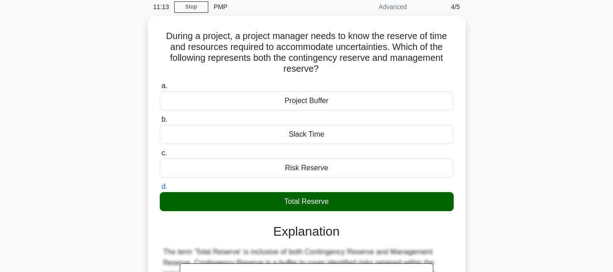
scroll to position [218, 0]
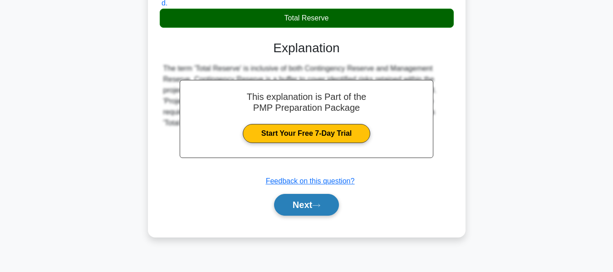
click at [316, 201] on button "Next" at bounding box center [306, 205] width 65 height 22
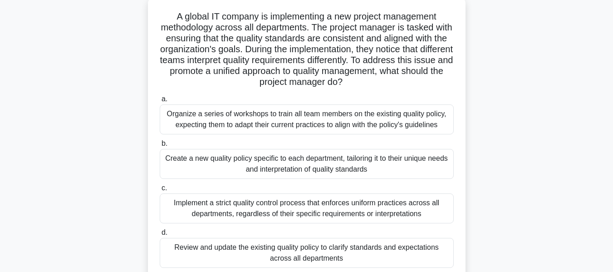
scroll to position [59, 0]
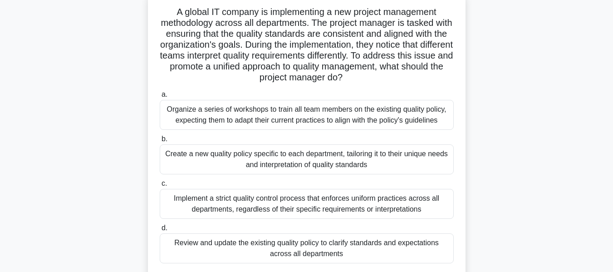
click at [313, 247] on div "Review and update the existing quality policy to clarify standards and expectat…" at bounding box center [307, 248] width 294 height 30
click at [160, 231] on input "d. Review and update the existing quality policy to clarify standards and expec…" at bounding box center [160, 228] width 0 height 6
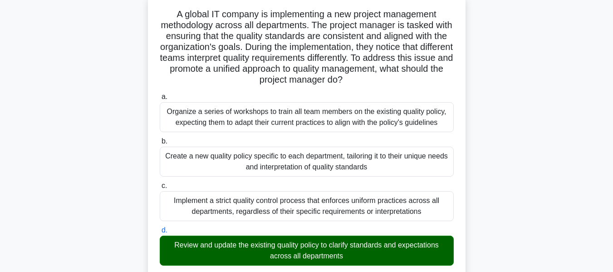
scroll to position [440, 0]
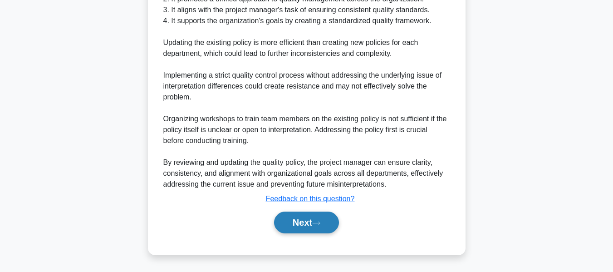
click at [306, 228] on button "Next" at bounding box center [306, 222] width 65 height 22
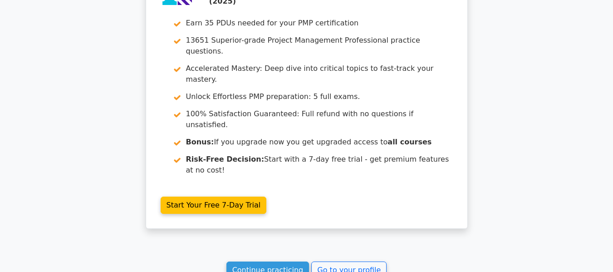
scroll to position [1381, 0]
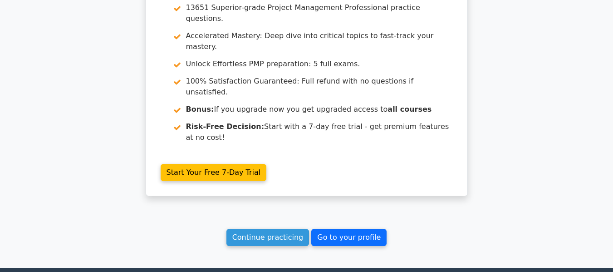
click at [358, 229] on link "Go to your profile" at bounding box center [348, 237] width 75 height 17
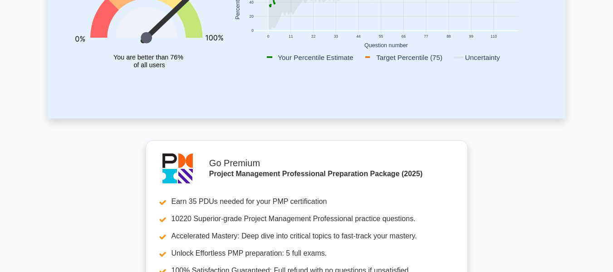
scroll to position [123, 0]
